Goal: Find specific page/section: Find specific page/section

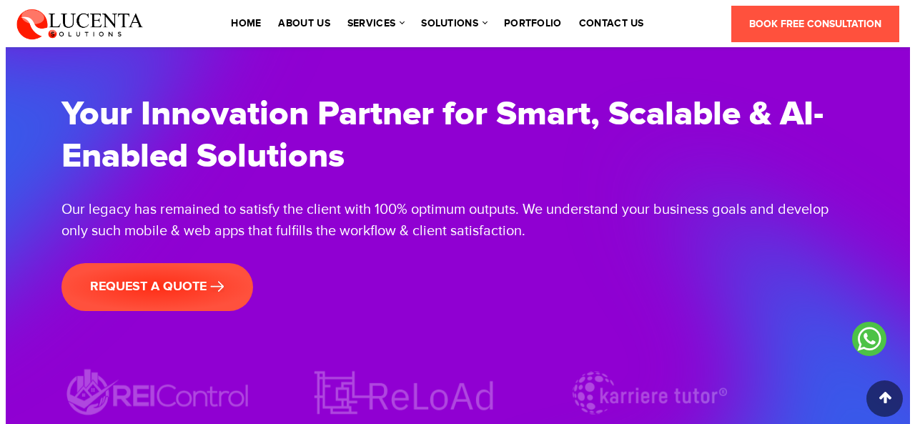
scroll to position [4470, 0]
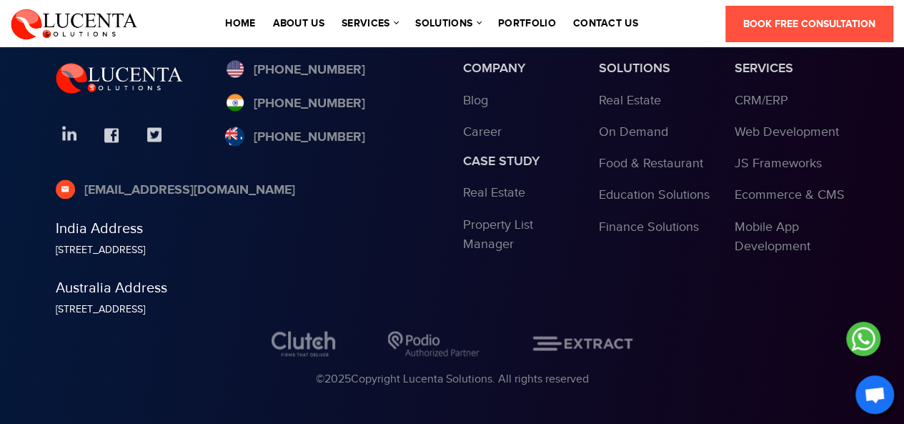
scroll to position [1141, 0]
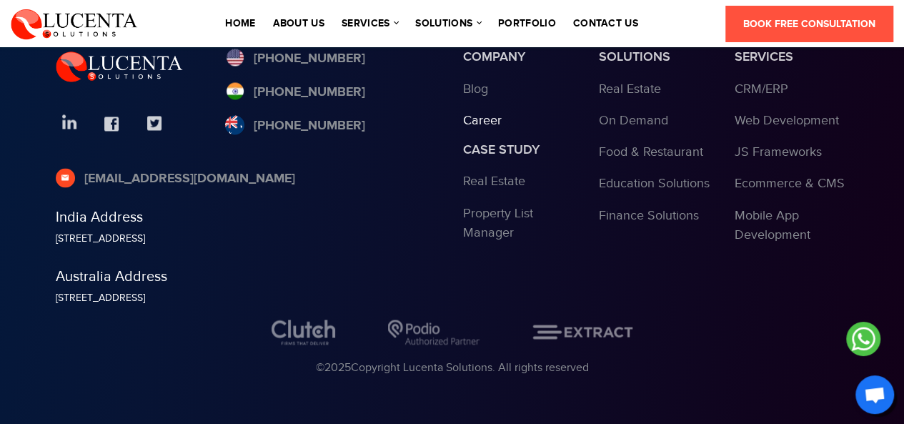
click at [483, 124] on link "Career" at bounding box center [482, 120] width 39 height 15
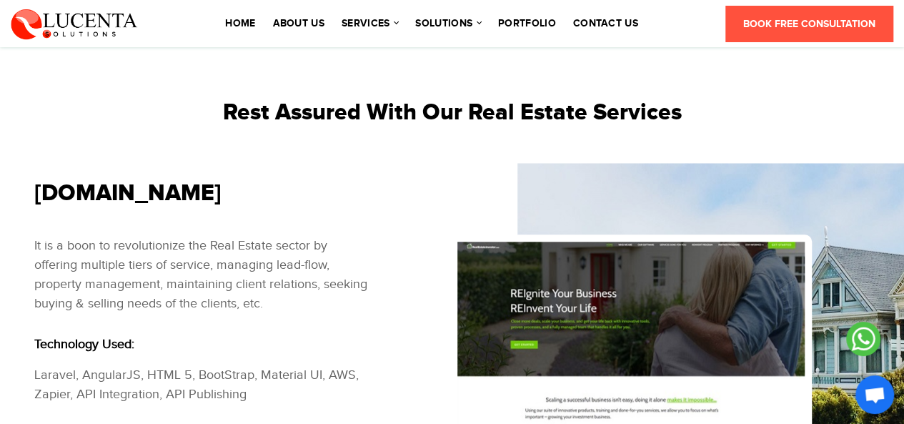
scroll to position [679, 0]
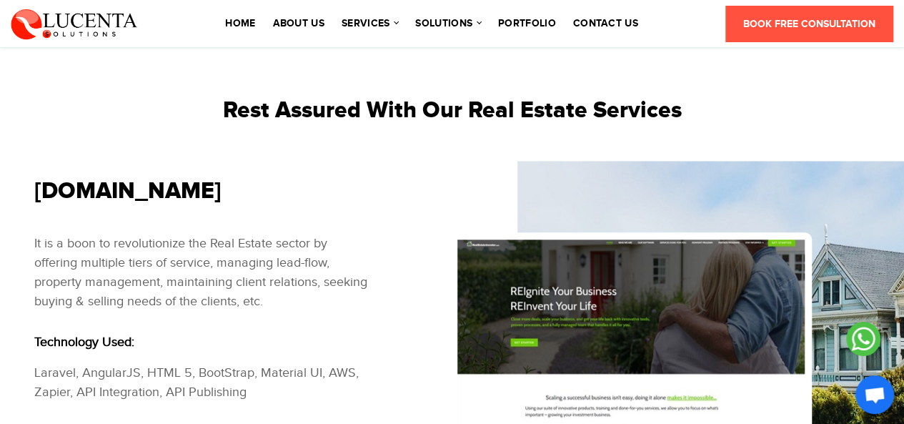
drag, startPoint x: 279, startPoint y: 189, endPoint x: 32, endPoint y: 194, distance: 246.6
click at [32, 194] on div "[DOMAIN_NAME] It is a boon to revolutionize the Real Estate sector by offering …" at bounding box center [202, 311] width 357 height 267
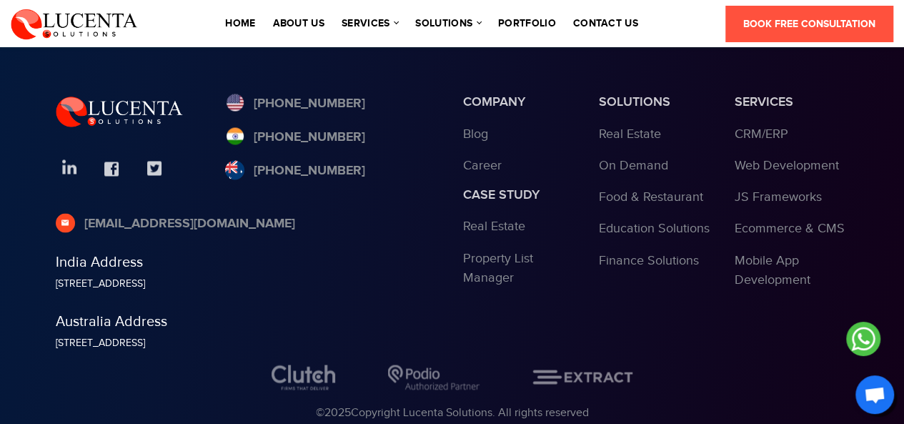
scroll to position [1141, 0]
